Goal: Task Accomplishment & Management: Complete application form

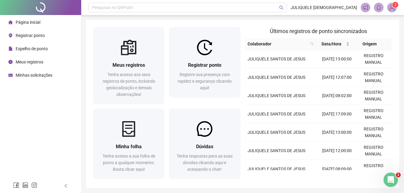
click at [39, 78] on div "Minhas solicitações" at bounding box center [30, 75] width 44 height 12
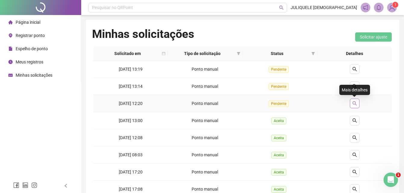
click at [358, 103] on button "button" at bounding box center [355, 104] width 10 height 10
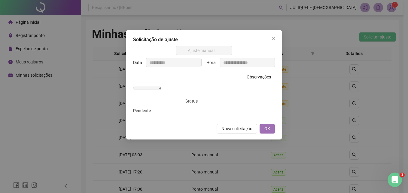
drag, startPoint x: 270, startPoint y: 136, endPoint x: 293, endPoint y: 124, distance: 26.0
click at [270, 132] on span "OK" at bounding box center [268, 128] width 6 height 7
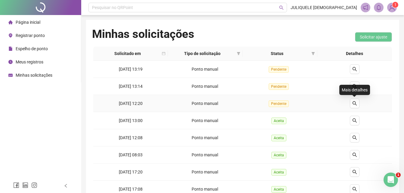
click at [353, 88] on div "Mais detalhes" at bounding box center [354, 90] width 31 height 10
click at [355, 85] on div "Mais detalhes" at bounding box center [354, 90] width 31 height 10
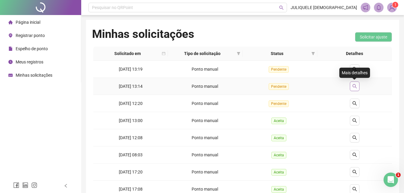
click at [355, 84] on button "button" at bounding box center [355, 86] width 10 height 10
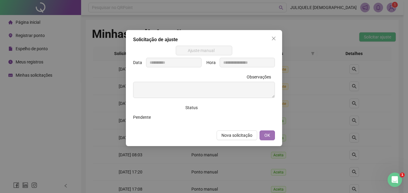
click at [269, 135] on span "OK" at bounding box center [268, 135] width 6 height 7
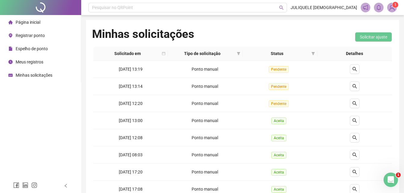
click at [20, 36] on span "Registrar ponto" at bounding box center [30, 35] width 29 height 5
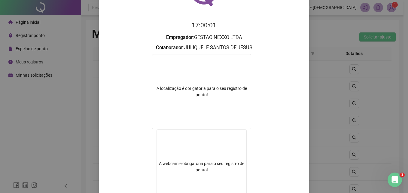
scroll to position [97, 0]
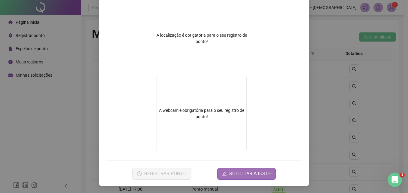
click at [246, 171] on span "SOLICITAR AJUSTE" at bounding box center [250, 173] width 42 height 7
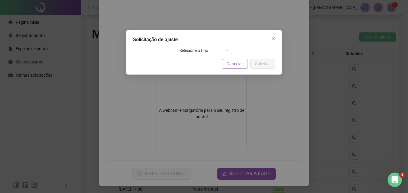
click at [241, 68] on button "Cancelar" at bounding box center [235, 64] width 26 height 10
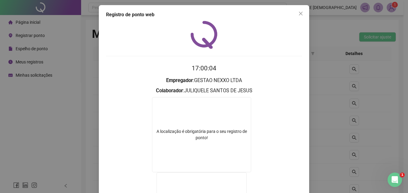
scroll to position [0, 0]
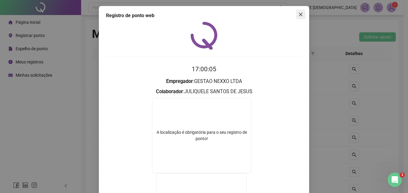
click at [299, 14] on icon "close" at bounding box center [301, 14] width 5 height 5
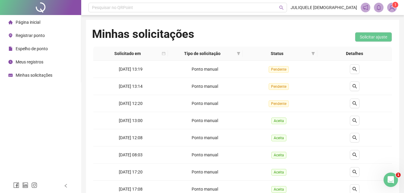
click at [30, 36] on span "Registrar ponto" at bounding box center [30, 35] width 29 height 5
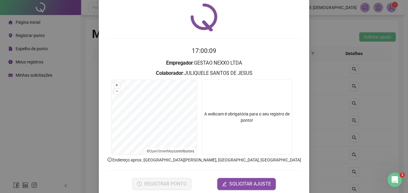
scroll to position [29, 0]
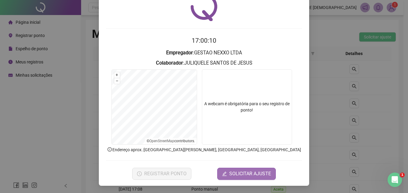
click at [258, 172] on span "SOLICITAR AJUSTE" at bounding box center [250, 173] width 42 height 7
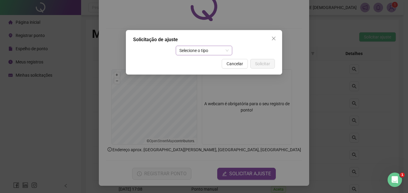
click at [212, 48] on span "Selecione o tipo" at bounding box center [205, 50] width 50 height 9
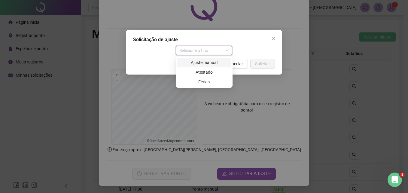
click at [204, 61] on div "Ajuste manual" at bounding box center [204, 62] width 47 height 7
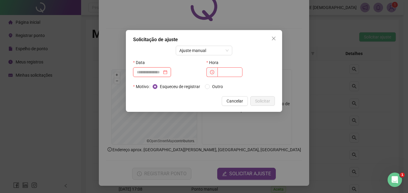
click at [139, 71] on input at bounding box center [149, 72] width 25 height 7
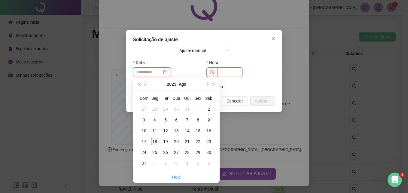
type input "**********"
click at [153, 144] on div "18" at bounding box center [154, 141] width 7 height 7
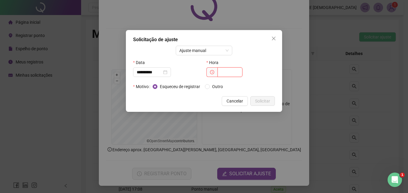
click at [233, 70] on input "text" at bounding box center [230, 72] width 25 height 10
type input "*****"
click at [217, 84] on span "Outro" at bounding box center [218, 86] width 16 height 7
click at [206, 88] on div "Esqueceu de registrar Outro" at bounding box center [190, 86] width 75 height 7
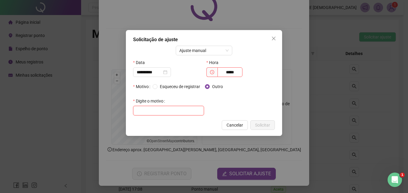
click at [164, 106] on input "text" at bounding box center [168, 111] width 71 height 10
type input "**********"
click at [258, 124] on span "Solicitar" at bounding box center [262, 125] width 15 height 7
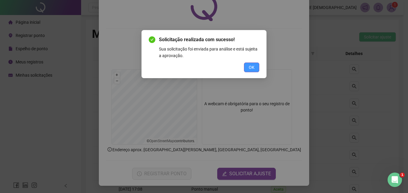
click at [251, 69] on span "OK" at bounding box center [252, 67] width 6 height 7
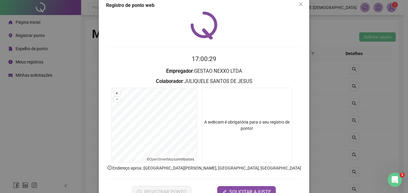
scroll to position [0, 0]
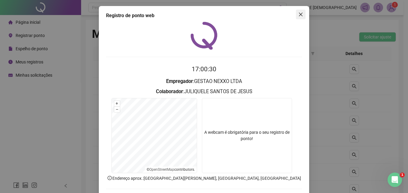
click at [296, 15] on span "Close" at bounding box center [301, 14] width 10 height 5
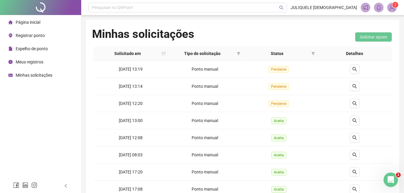
click at [401, 5] on header "Pesquisar no QRPoint JULIQUELE [DEMOGRAPHIC_DATA] 1" at bounding box center [242, 7] width 323 height 15
click at [396, 8] on img at bounding box center [391, 7] width 9 height 9
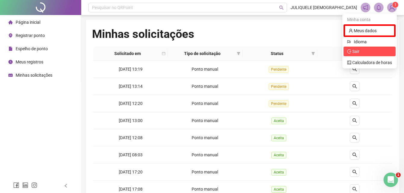
click at [365, 53] on span "Sair" at bounding box center [369, 51] width 45 height 7
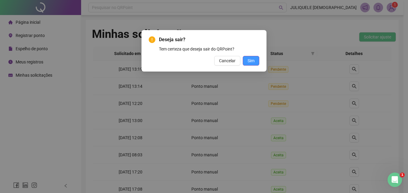
click at [246, 60] on button "Sim" at bounding box center [251, 61] width 17 height 10
